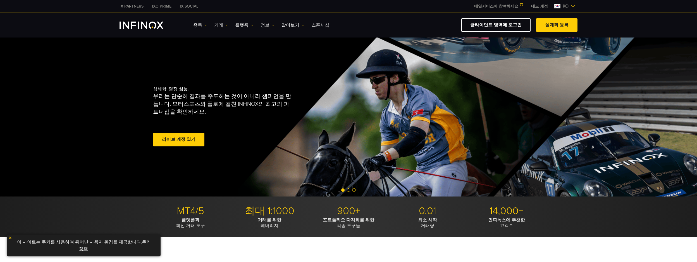
click at [261, 25] on link "정보" at bounding box center [268, 25] width 14 height 7
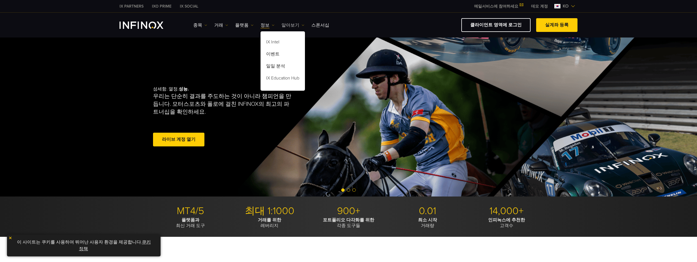
click at [288, 25] on link "알아보기" at bounding box center [293, 25] width 23 height 7
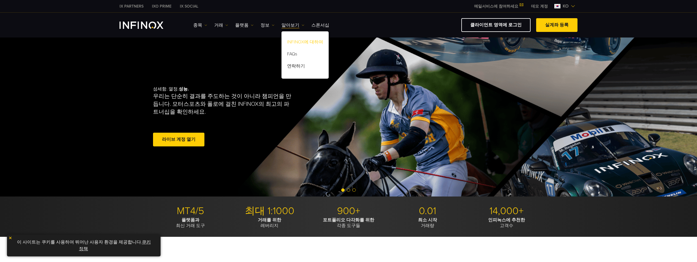
click at [293, 43] on link "INFINOX에 대하여" at bounding box center [305, 43] width 47 height 12
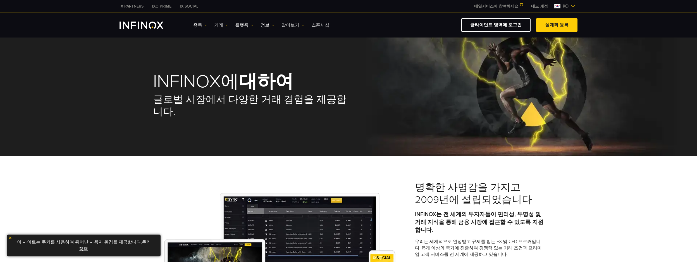
click at [294, 22] on link "알아보기" at bounding box center [293, 25] width 23 height 7
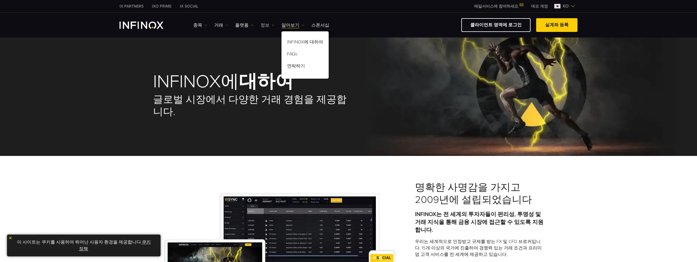
click at [263, 25] on link "정보" at bounding box center [268, 25] width 14 height 7
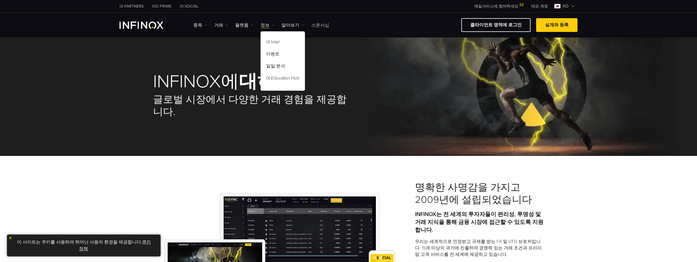
click at [315, 25] on link "스폰서십" at bounding box center [321, 25] width 18 height 7
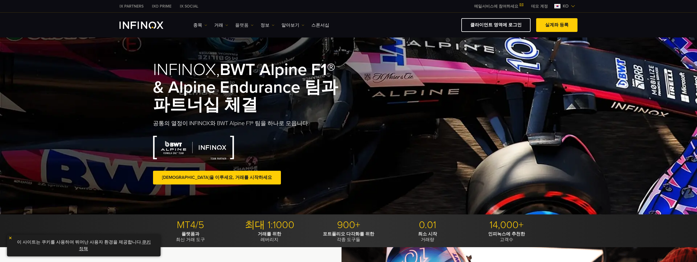
click at [247, 23] on link "플랫폼" at bounding box center [244, 25] width 18 height 7
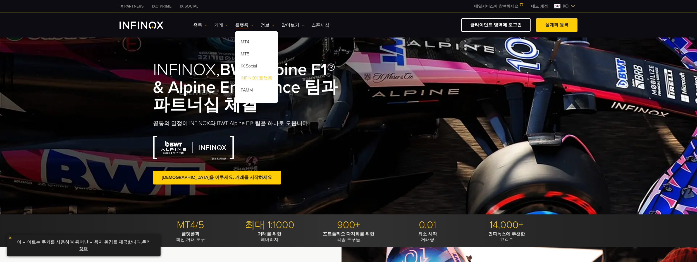
click at [250, 78] on link "INFINOX 플랫폼" at bounding box center [256, 79] width 43 height 12
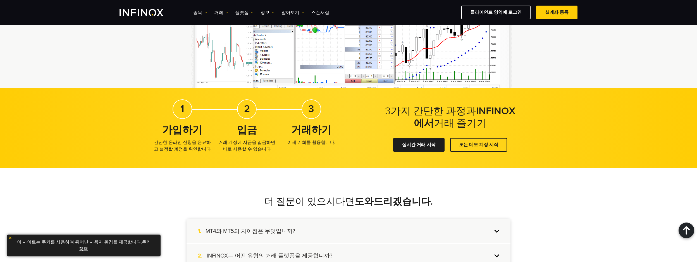
scroll to position [1118, 0]
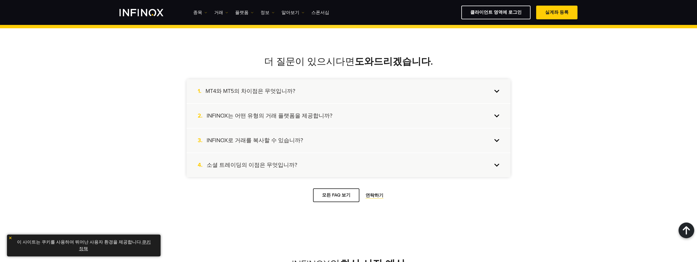
click at [445, 118] on div "2. INFINOX는 어떤 유형의 거래 플랫폼을 제공합니까?" at bounding box center [349, 116] width 324 height 24
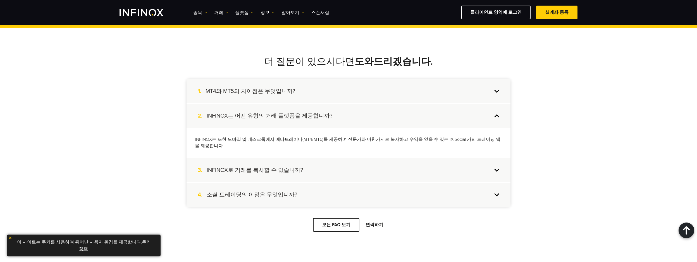
scroll to position [0, 0]
click at [298, 172] on h4 "INFINOX로 거래를 복사할 수 있습니까?" at bounding box center [255, 169] width 96 height 7
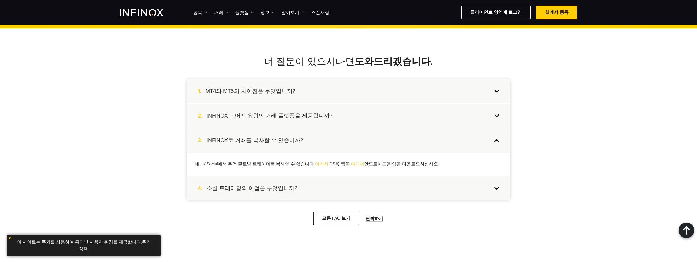
click at [274, 189] on h4 "소셜 트레이딩의 이점은 무엇입니까?" at bounding box center [252, 187] width 91 height 7
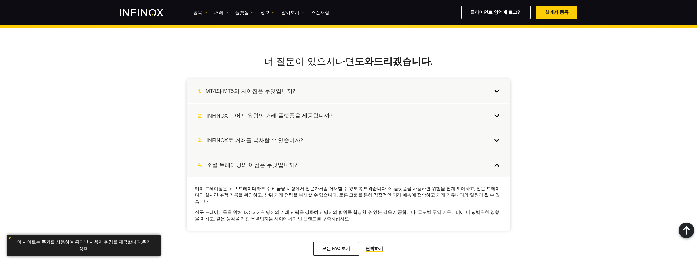
click at [267, 91] on h4 "MT4와 MT5의 차이점은 무엇입니까?" at bounding box center [251, 90] width 90 height 7
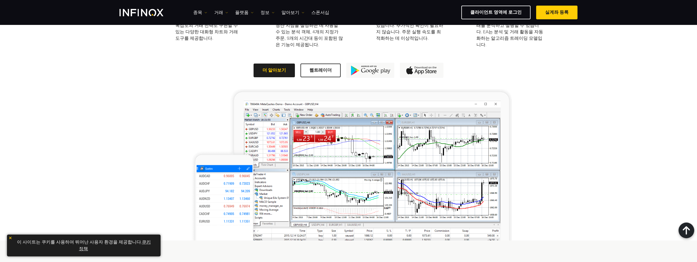
scroll to position [307, 0]
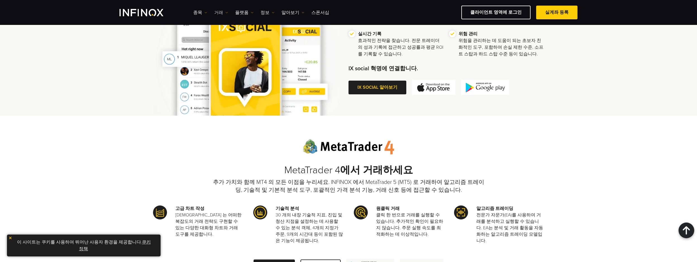
click at [217, 13] on link "거래" at bounding box center [221, 12] width 14 height 7
click at [227, 41] on link "시장 시간" at bounding box center [229, 42] width 30 height 12
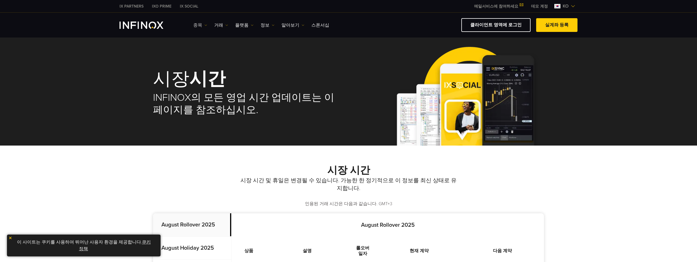
click at [200, 25] on link "종목" at bounding box center [200, 25] width 14 height 7
click at [205, 40] on link "종목" at bounding box center [208, 43] width 30 height 12
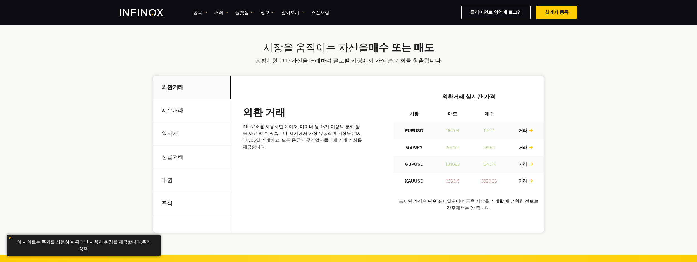
scroll to position [168, 0]
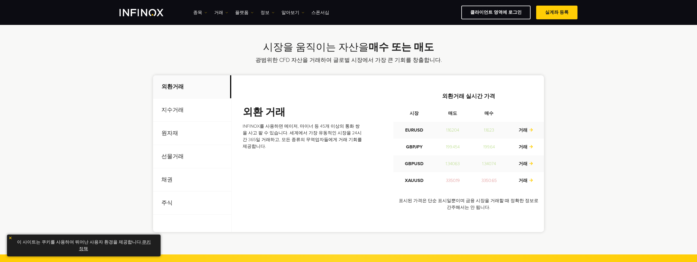
click at [174, 109] on p "지수거래" at bounding box center [192, 109] width 78 height 23
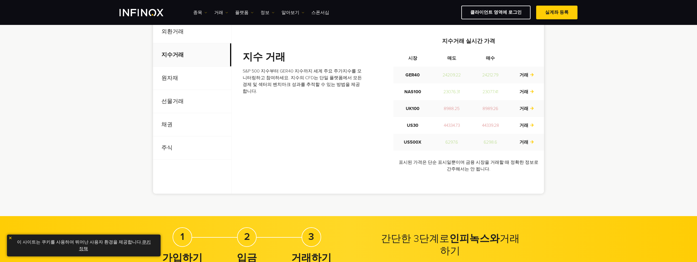
scroll to position [224, 0]
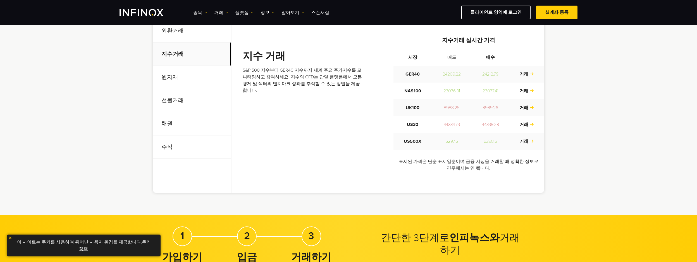
click at [168, 76] on p "원자재" at bounding box center [192, 77] width 78 height 23
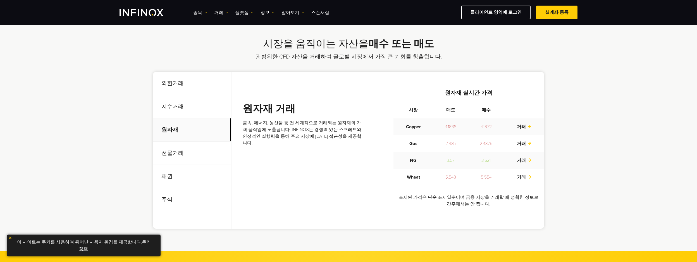
scroll to position [168, 0]
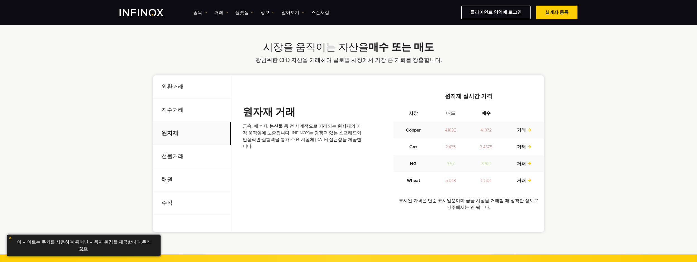
click at [174, 155] on p "선물거래" at bounding box center [192, 156] width 78 height 23
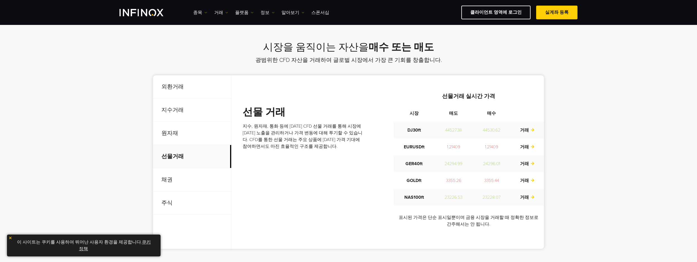
click at [168, 176] on p "채권" at bounding box center [192, 179] width 78 height 23
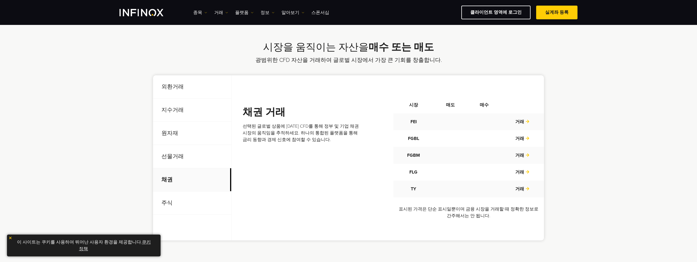
scroll to position [0, 0]
click at [168, 204] on p "주식" at bounding box center [192, 202] width 78 height 23
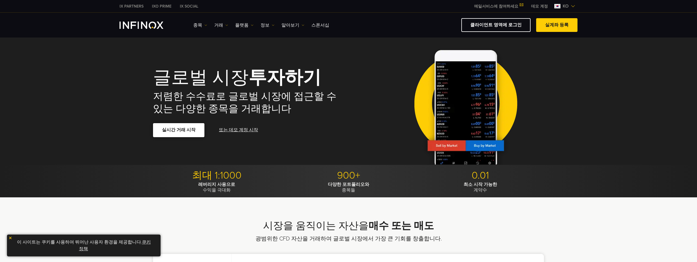
click at [167, 130] on link "실시간 거래 시작" at bounding box center [178, 130] width 51 height 14
